Goal: Information Seeking & Learning: Learn about a topic

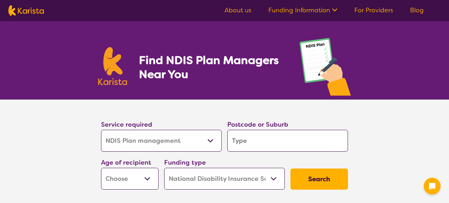
select select "NDIS Plan management"
select select "NDIS"
select select "NDIS Plan management"
select select "NDIS"
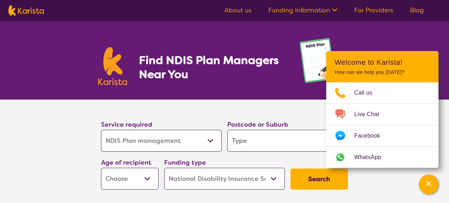
click at [278, 142] on input "search" at bounding box center [287, 141] width 121 height 22
click at [213, 89] on section "Find NDIS Plan Managers Near You" at bounding box center [225, 60] width 270 height 78
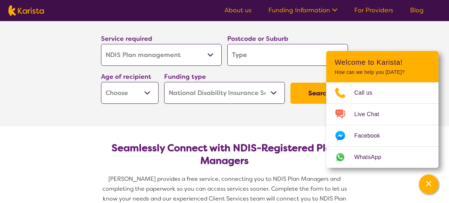
scroll to position [85, 0]
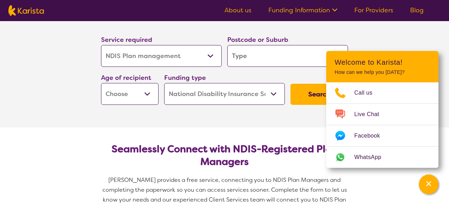
click at [354, 35] on section "Service required Allied Health Assistant Assessment ([MEDICAL_DATA] or [MEDICAL…" at bounding box center [225, 61] width 270 height 93
click at [390, 41] on section "Service required Allied Health Assistant Assessment ([MEDICAL_DATA] or [MEDICAL…" at bounding box center [224, 71] width 449 height 112
click at [433, 179] on div "Channel Menu" at bounding box center [429, 183] width 14 height 15
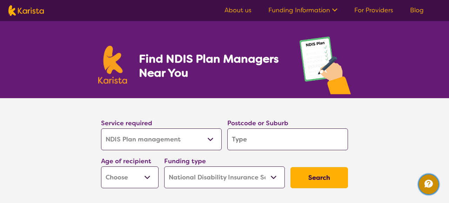
scroll to position [39, 0]
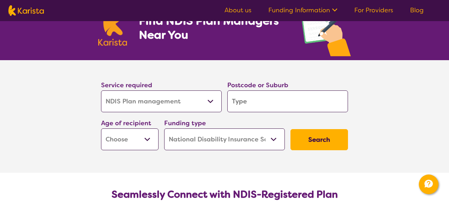
click at [286, 100] on input "search" at bounding box center [287, 101] width 121 height 22
type input "2112"
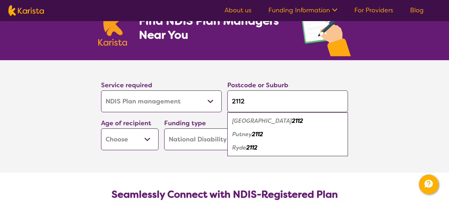
click at [255, 146] on em "2112" at bounding box center [251, 147] width 11 height 7
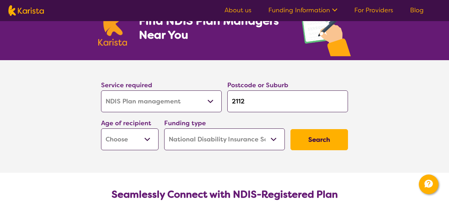
click at [146, 138] on select "Early Childhood - 0 to 9 Child - 10 to 11 Adolescent - 12 to 17 Adult - 18 to 6…" at bounding box center [130, 139] width 58 height 22
select select "AD"
click at [320, 131] on button "Search" at bounding box center [320, 139] width 58 height 21
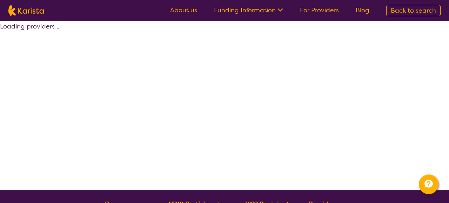
select select "by_score"
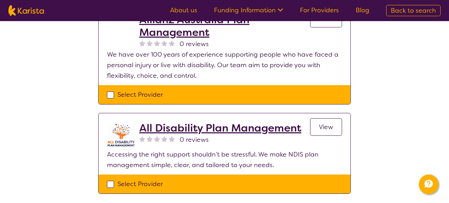
scroll to position [590, 0]
